Goal: Check status: Check status

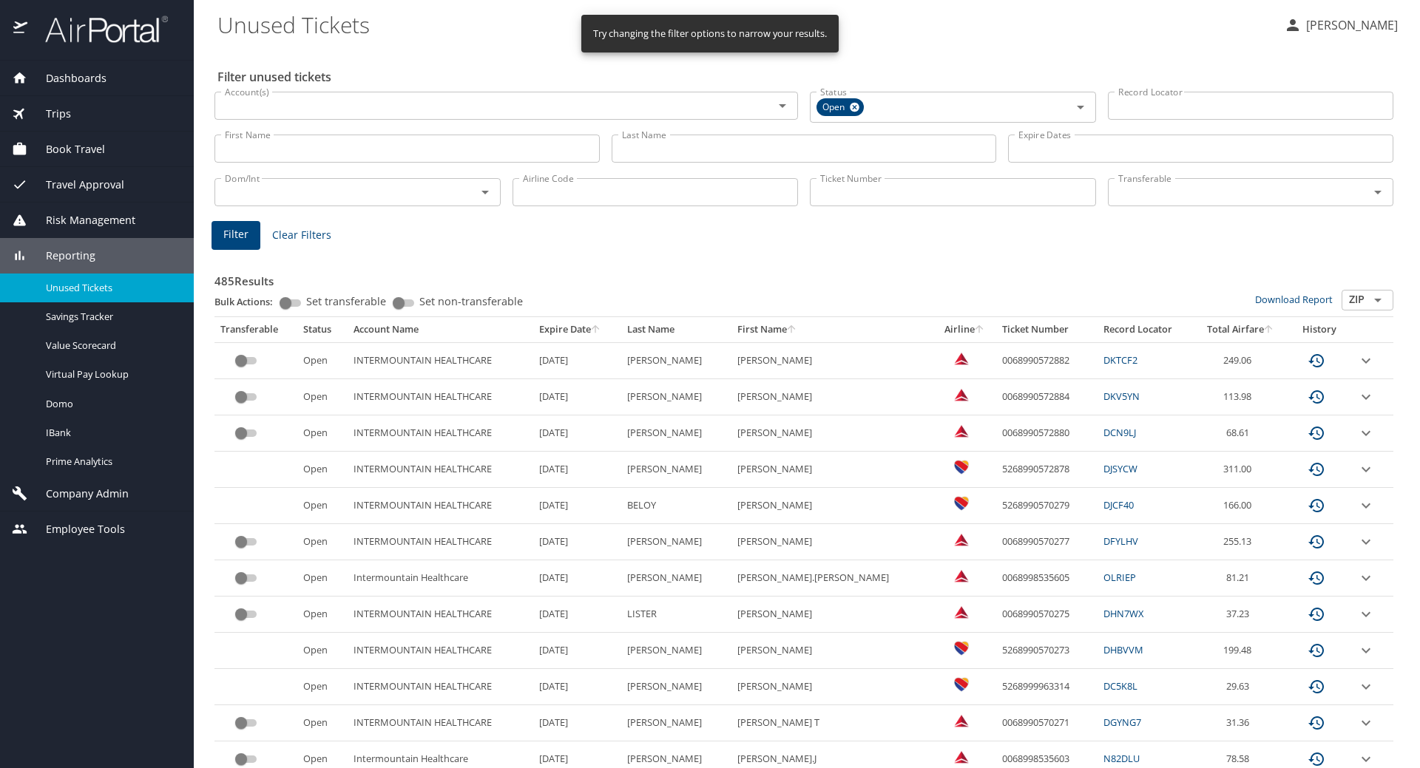
click at [657, 149] on input "Last Name" at bounding box center [803, 149] width 385 height 28
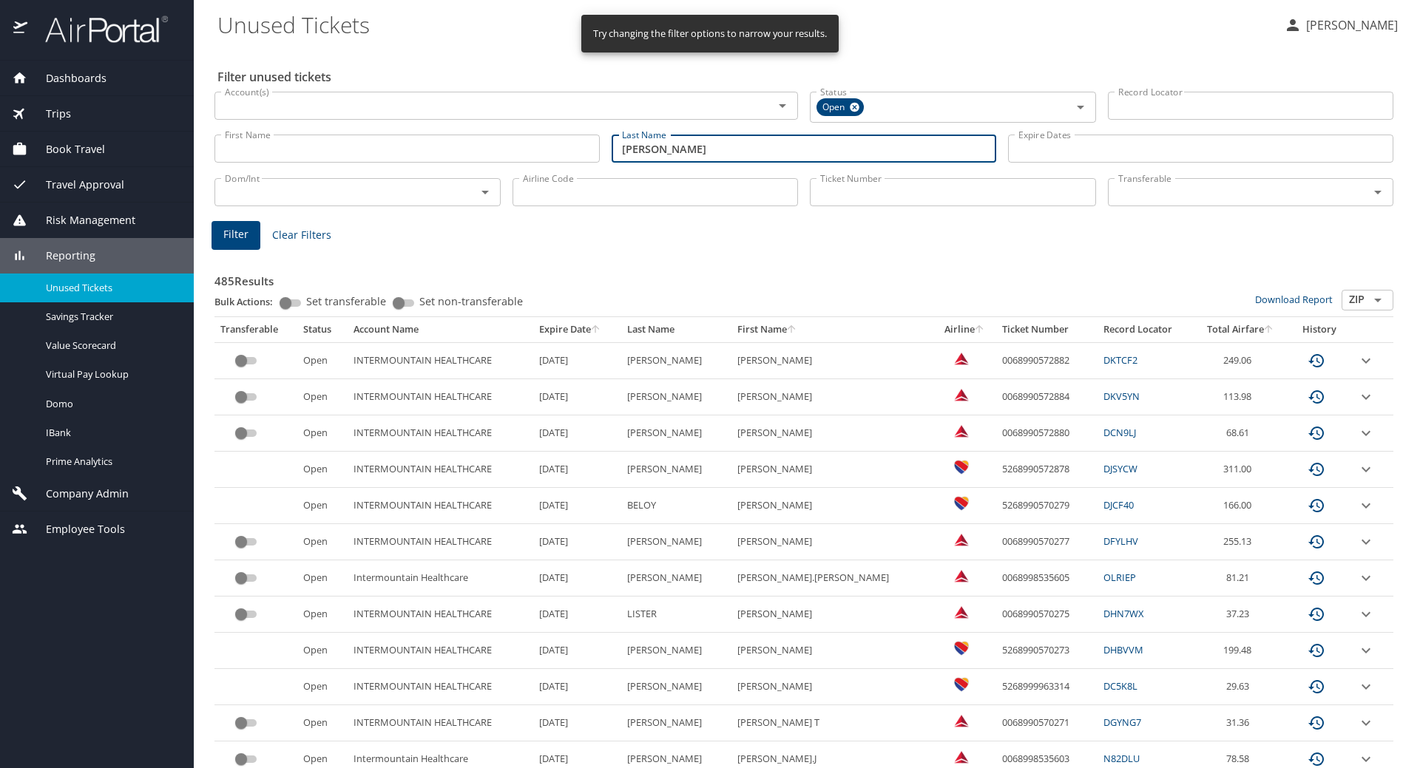
type input "[PERSON_NAME]"
click at [228, 232] on span "Filter" at bounding box center [235, 235] width 25 height 18
click at [655, 146] on input "Last Name" at bounding box center [803, 149] width 385 height 28
click at [231, 237] on span "Filter" at bounding box center [235, 235] width 25 height 18
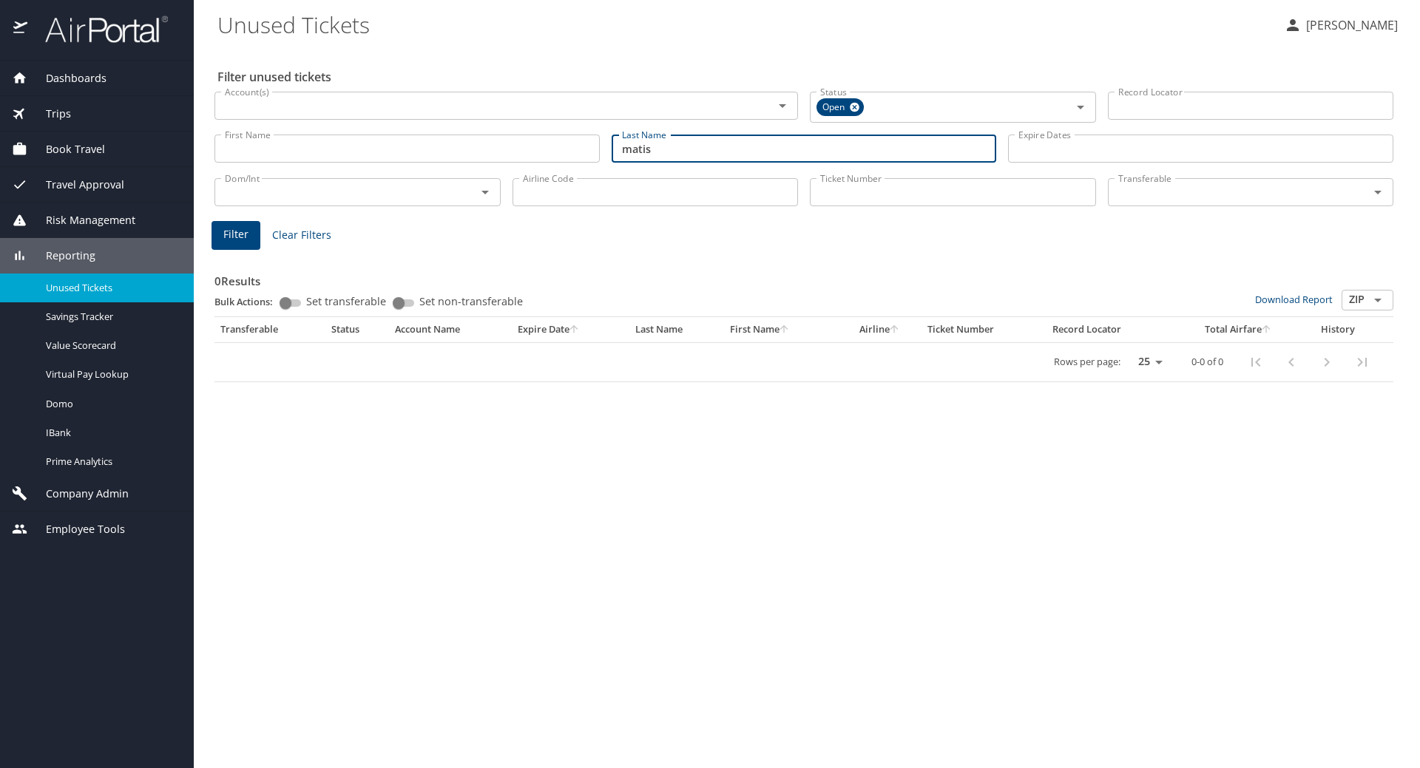
drag, startPoint x: 597, startPoint y: 149, endPoint x: 544, endPoint y: 149, distance: 53.2
click at [544, 149] on div "First Name First Name Last Name matis Last Name Expire Dates Expire Dates" at bounding box center [804, 149] width 1190 height 52
type input "robel"
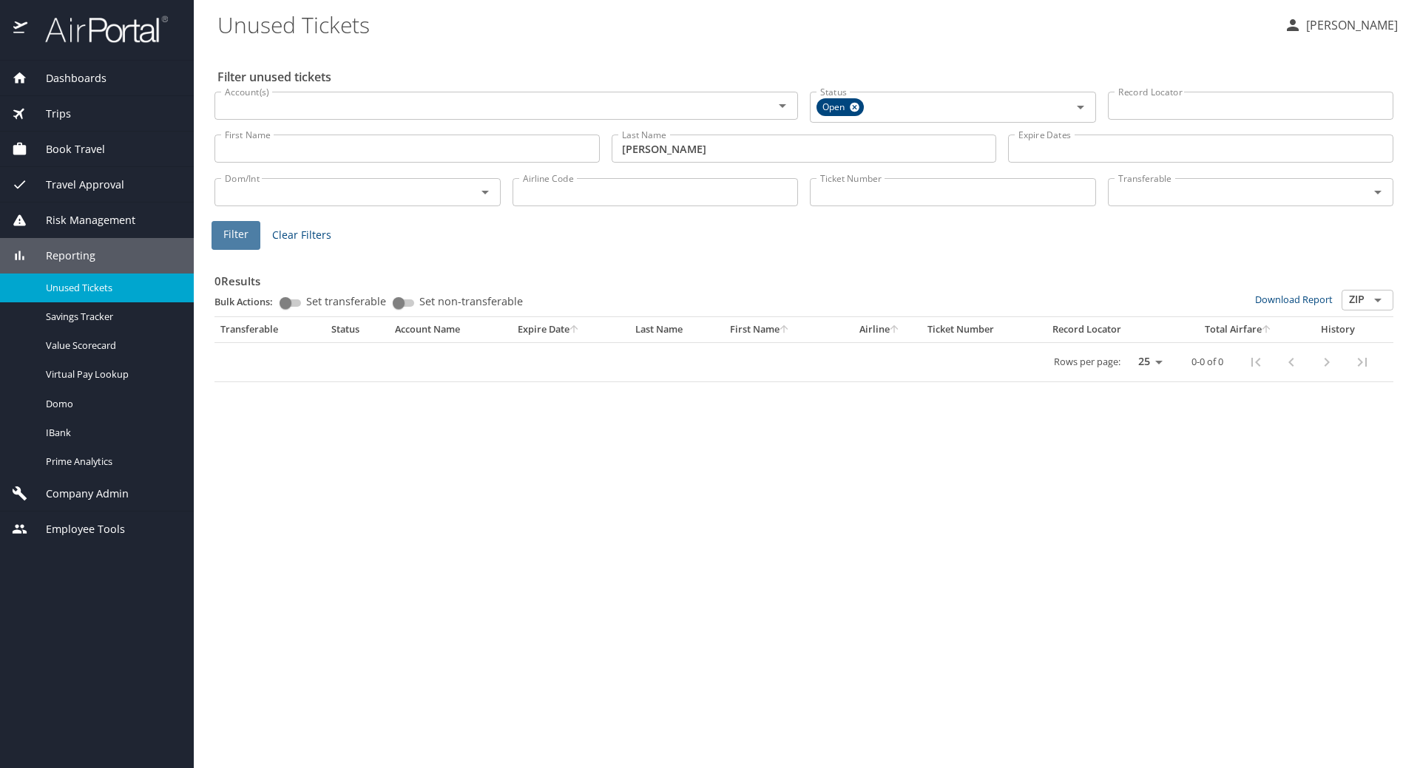
click at [235, 239] on span "Filter" at bounding box center [235, 235] width 25 height 18
